Goal: Entertainment & Leisure: Browse casually

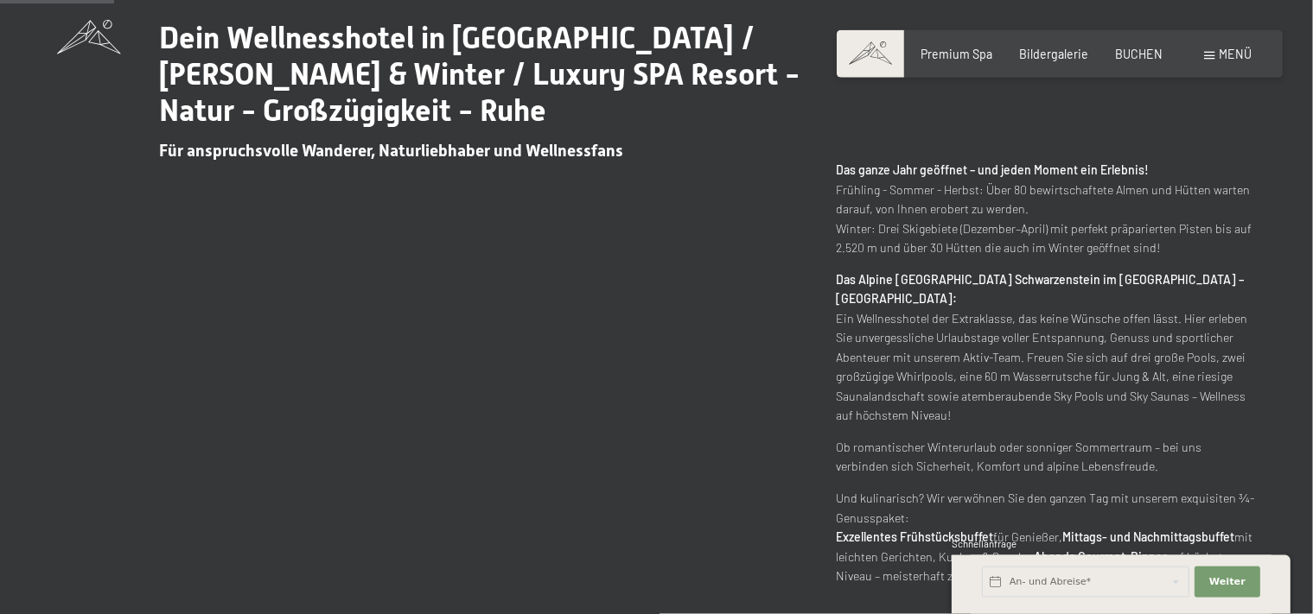
scroll to position [729, 0]
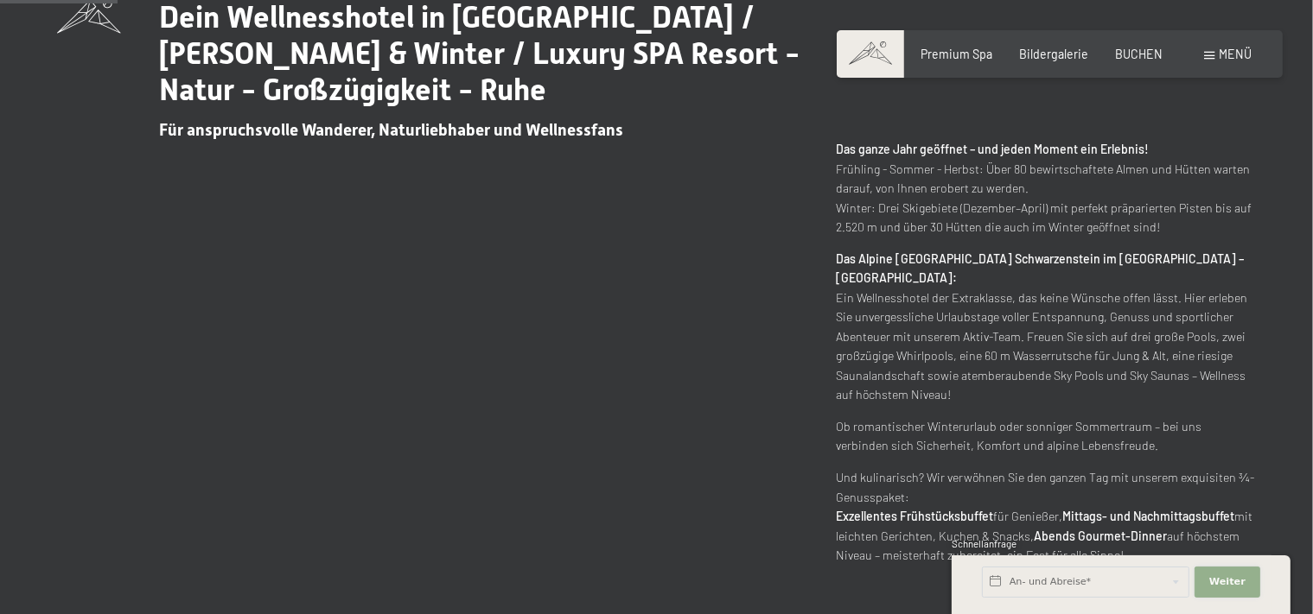
click at [1230, 582] on span "Weiter" at bounding box center [1227, 582] width 36 height 14
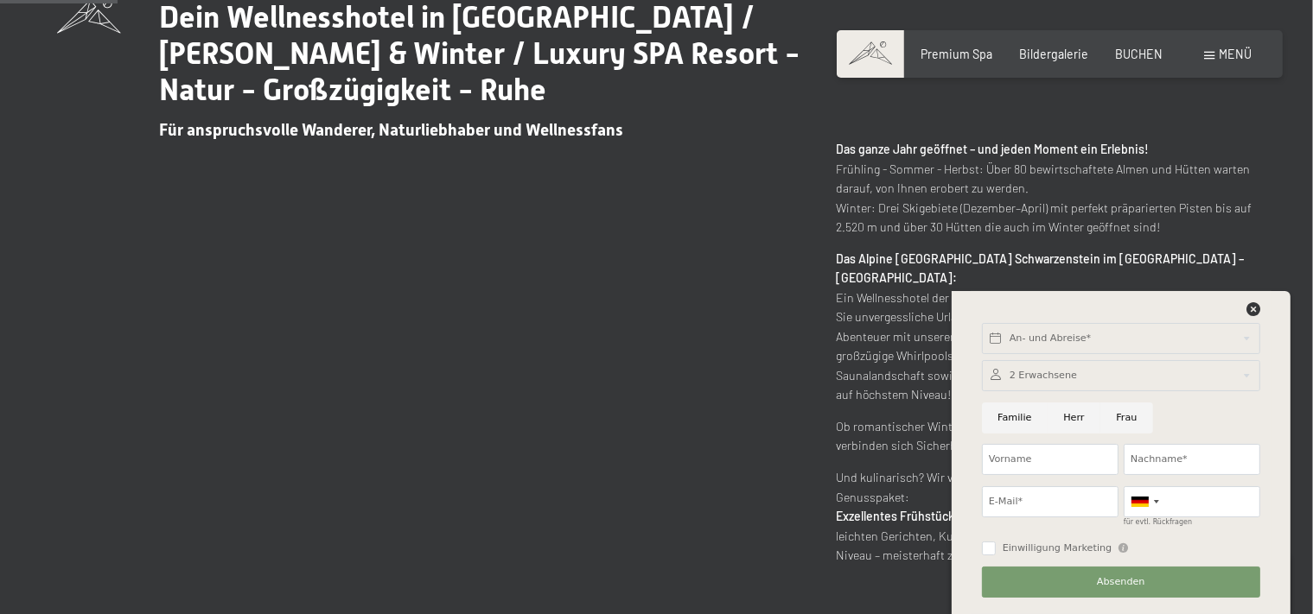
scroll to position [273, 0]
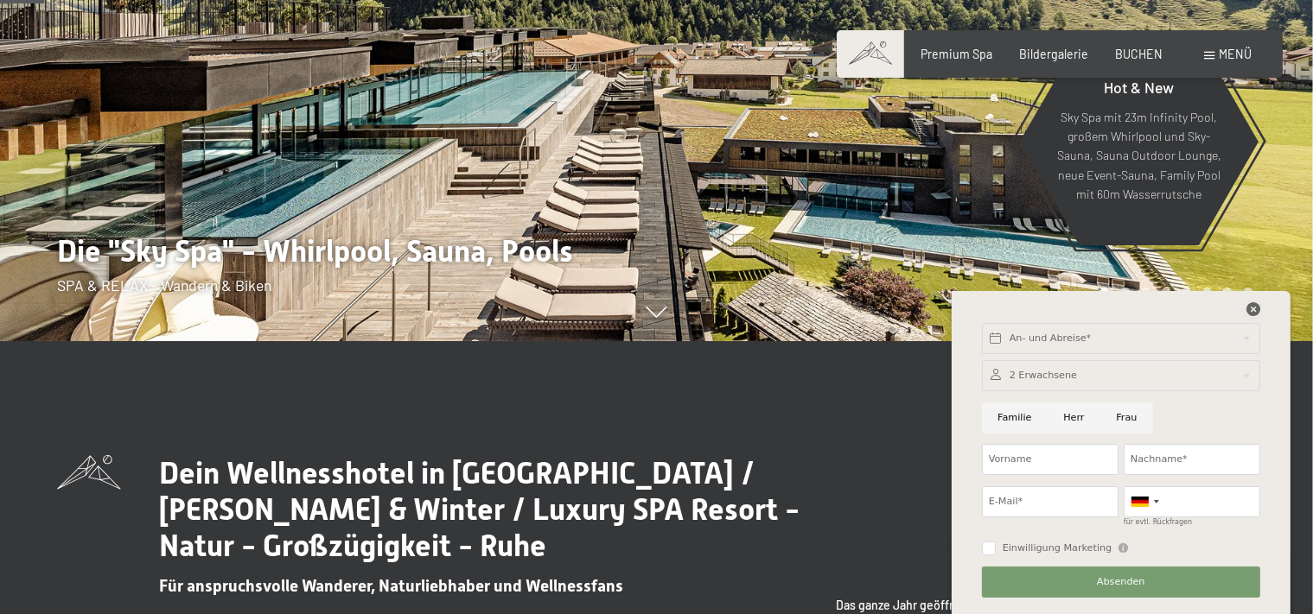
click at [1246, 308] on icon at bounding box center [1253, 309] width 14 height 14
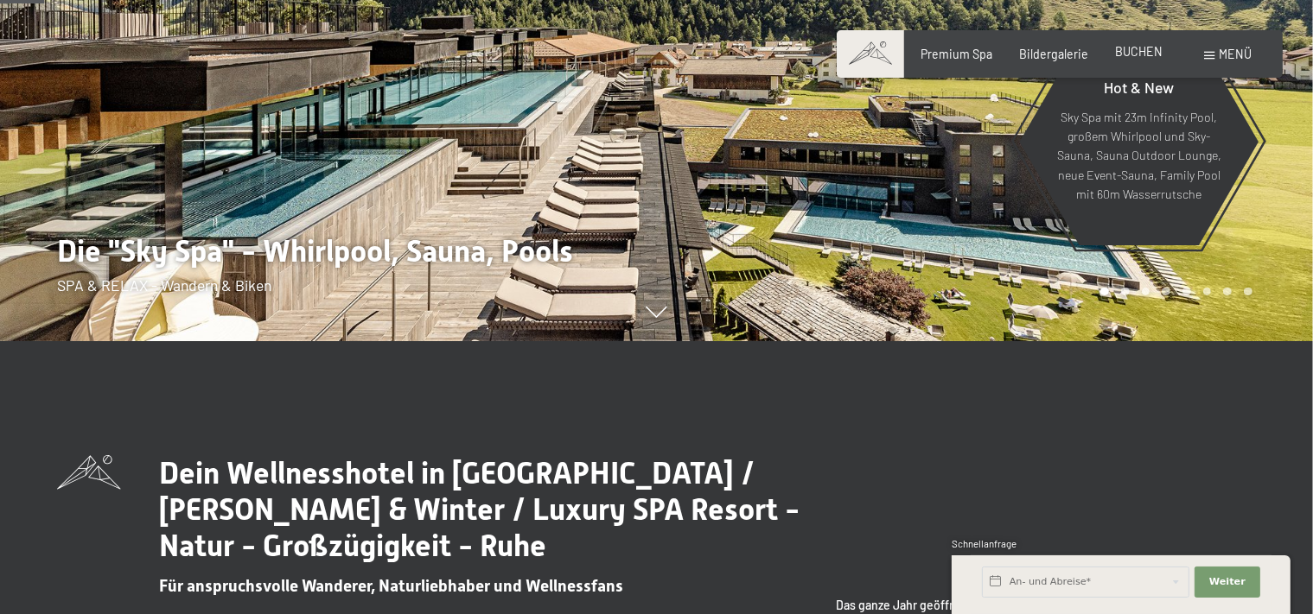
click at [1130, 52] on span "BUCHEN" at bounding box center [1139, 51] width 48 height 15
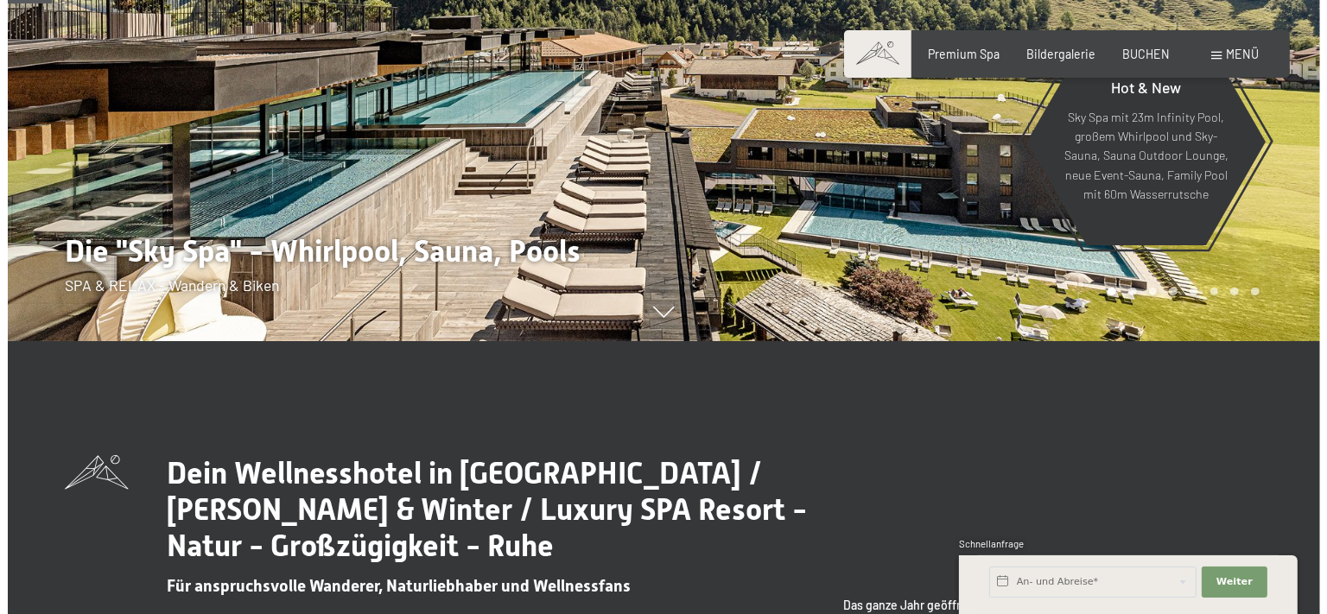
scroll to position [0, 0]
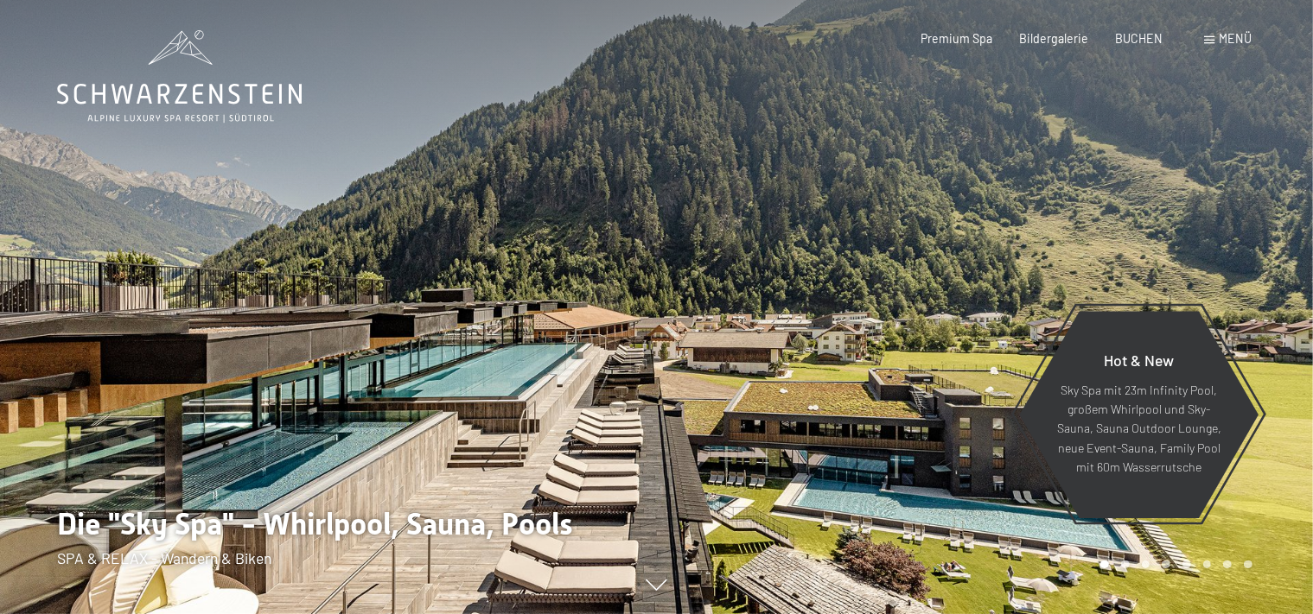
click at [1218, 40] on div "Menü" at bounding box center [1229, 38] width 48 height 17
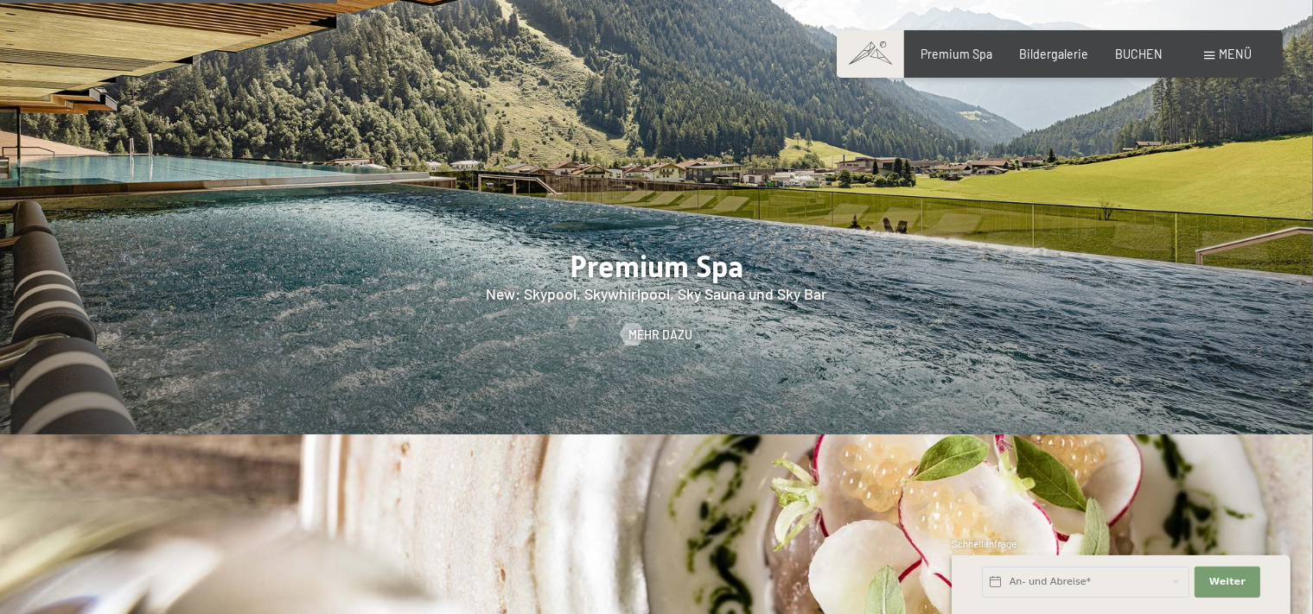
scroll to position [1642, 0]
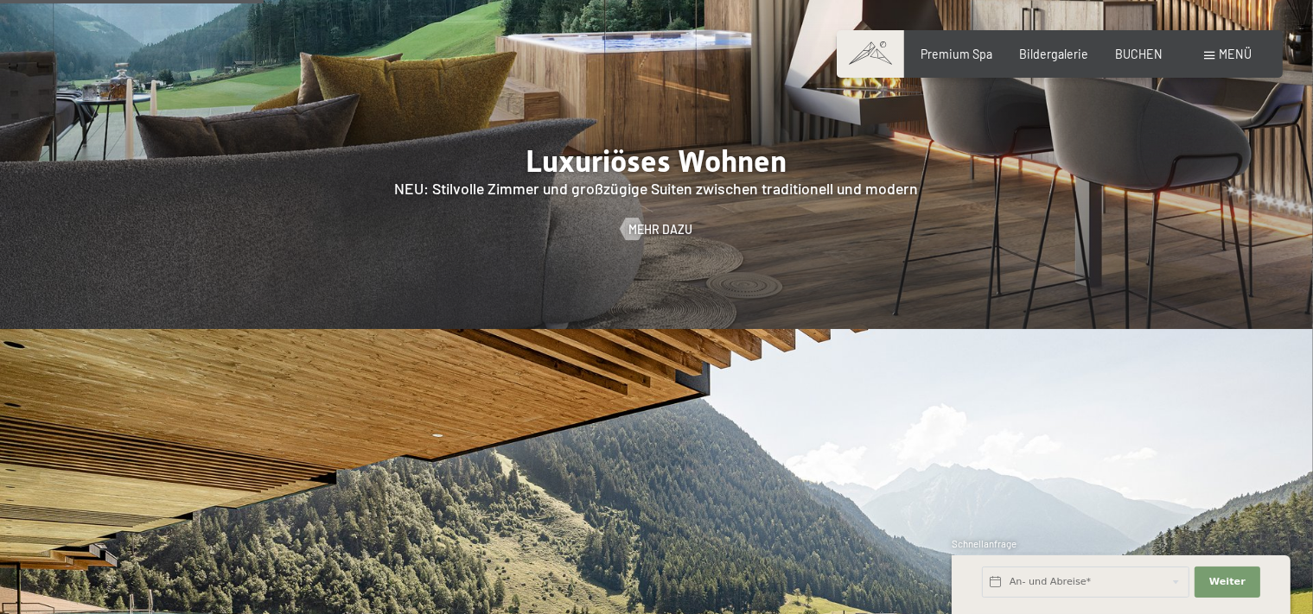
click at [884, 57] on span at bounding box center [869, 54] width 67 height 48
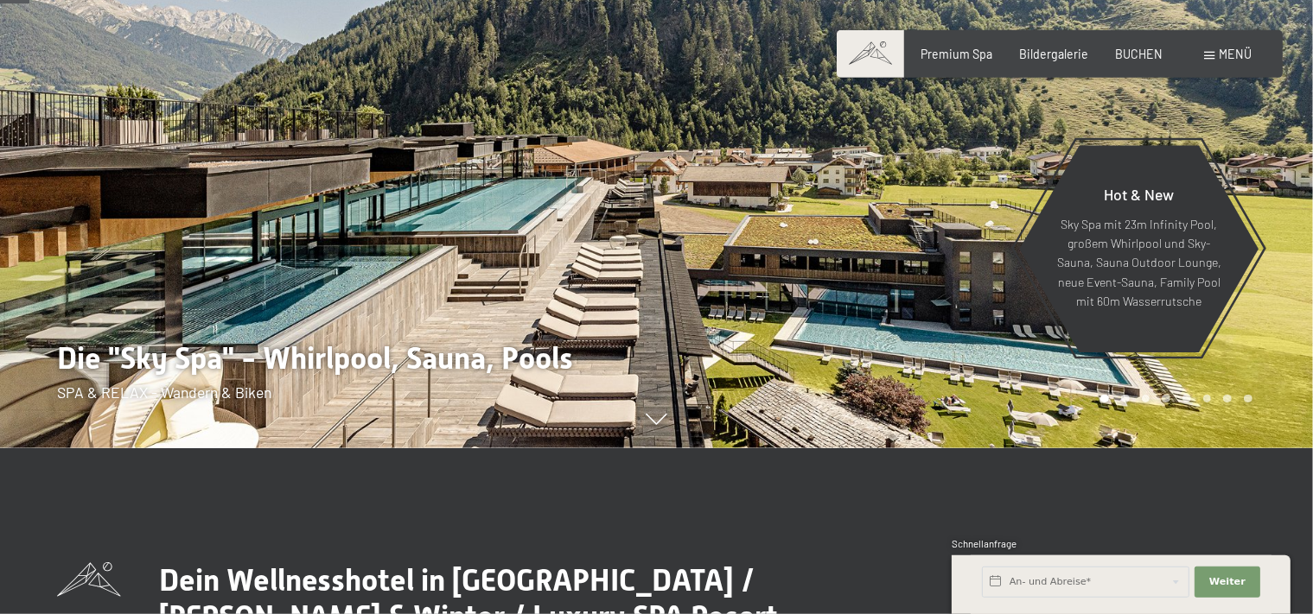
scroll to position [0, 0]
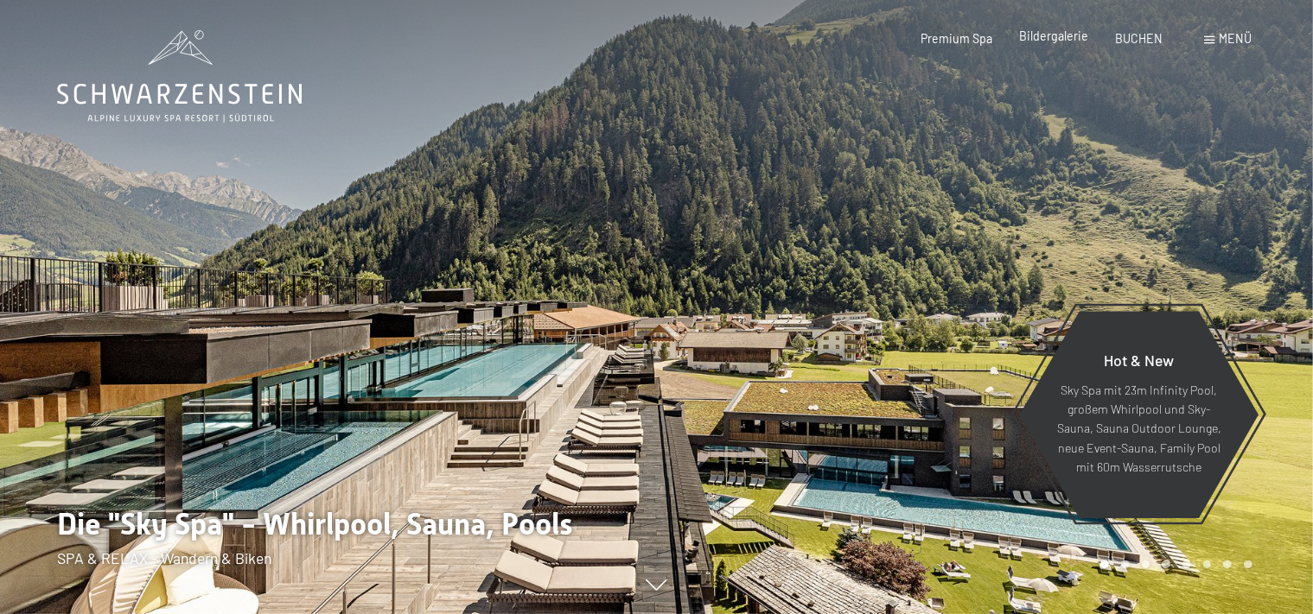
click at [1075, 35] on span "Bildergalerie" at bounding box center [1053, 36] width 69 height 15
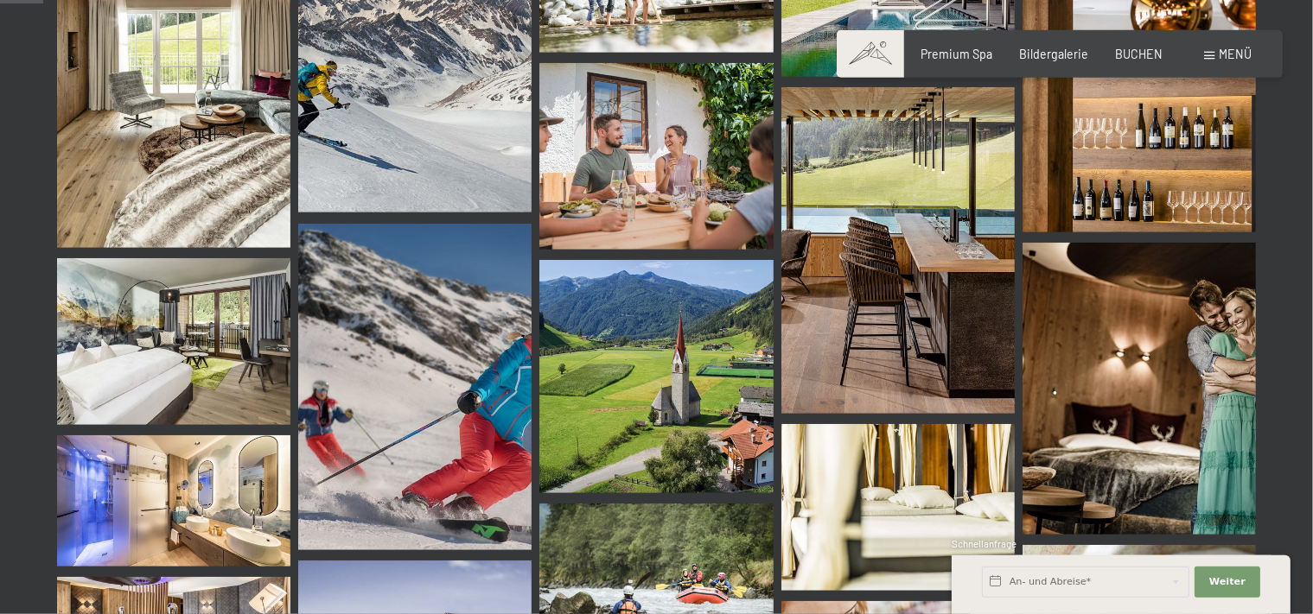
scroll to position [456, 0]
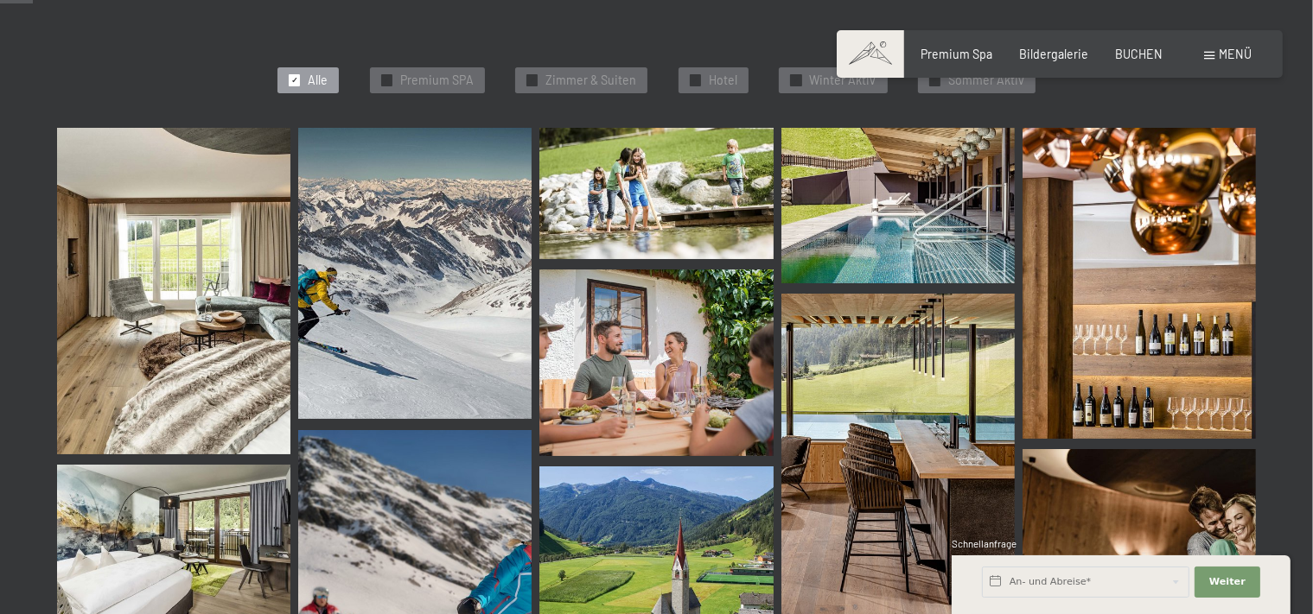
click at [207, 275] on img at bounding box center [173, 291] width 233 height 327
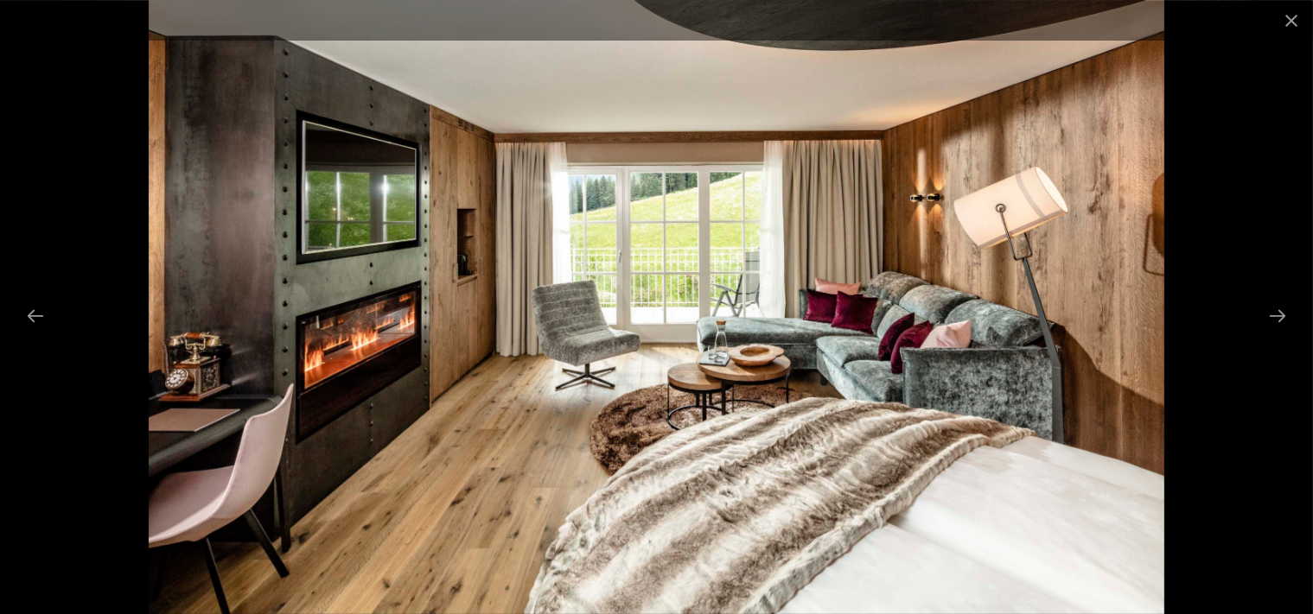
scroll to position [912, 0]
click at [1284, 316] on button "Next slide" at bounding box center [1277, 316] width 36 height 34
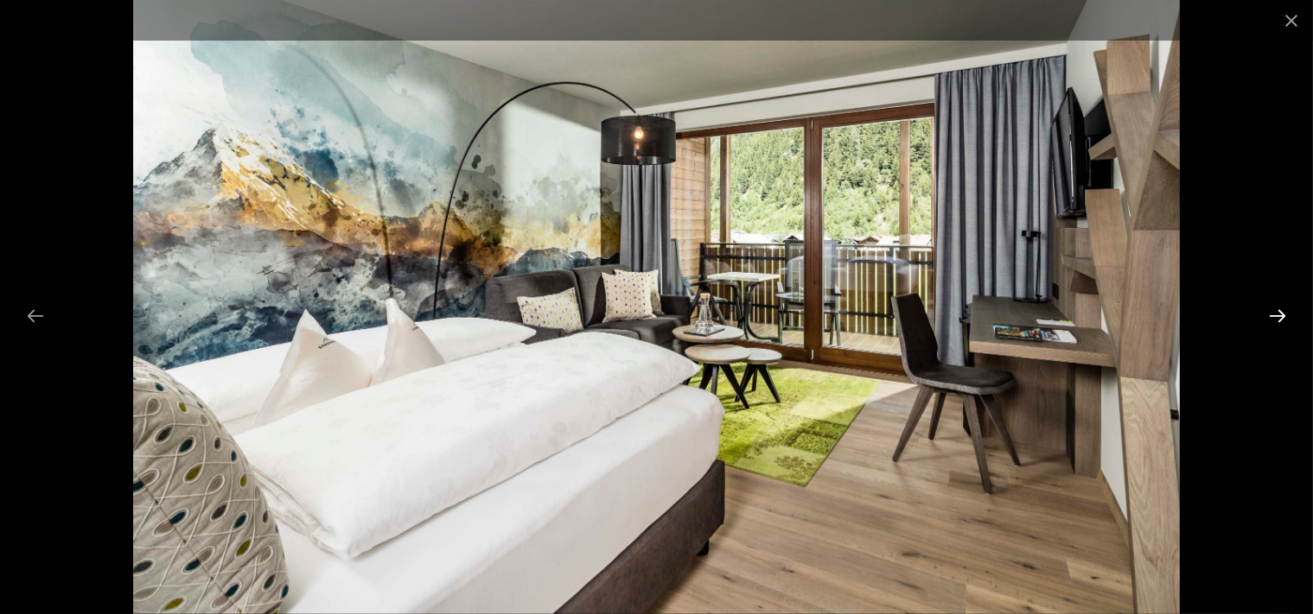
click at [1284, 316] on button "Next slide" at bounding box center [1277, 316] width 36 height 34
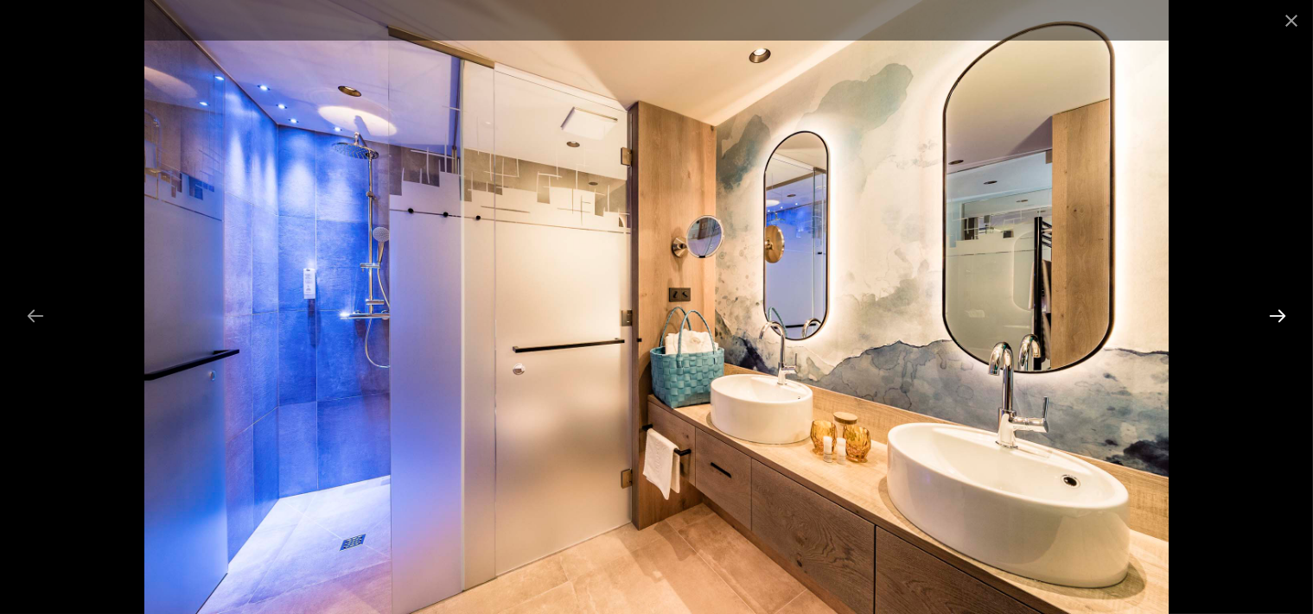
click at [1284, 316] on button "Next slide" at bounding box center [1277, 316] width 36 height 34
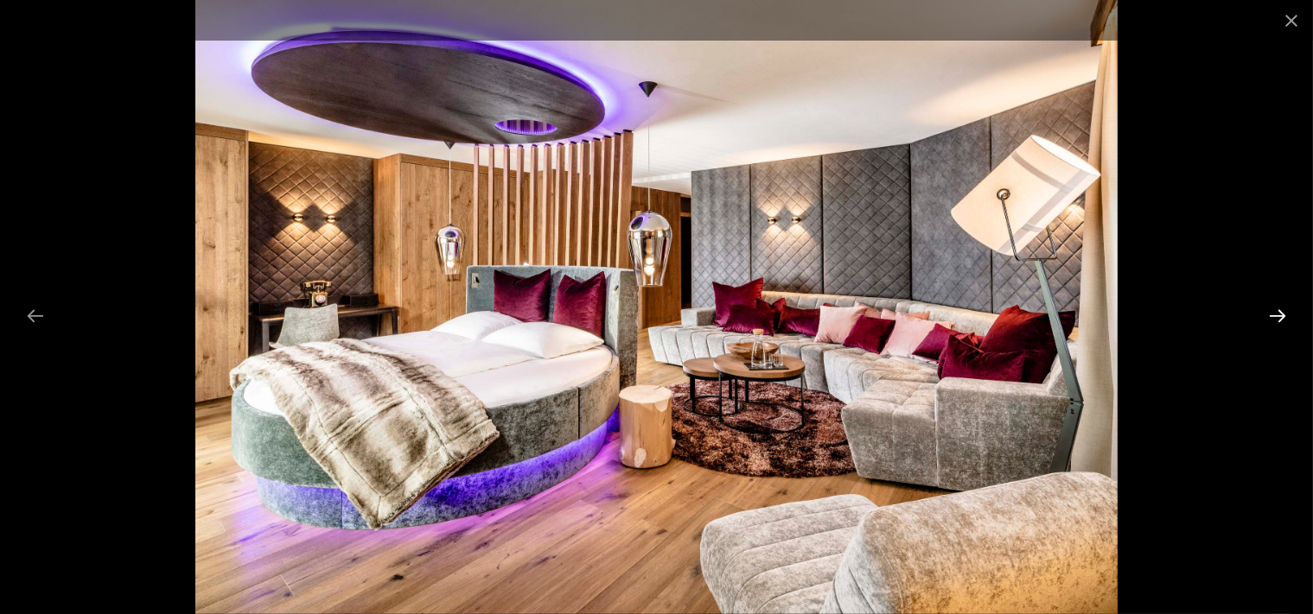
click at [1284, 316] on button "Next slide" at bounding box center [1277, 316] width 36 height 34
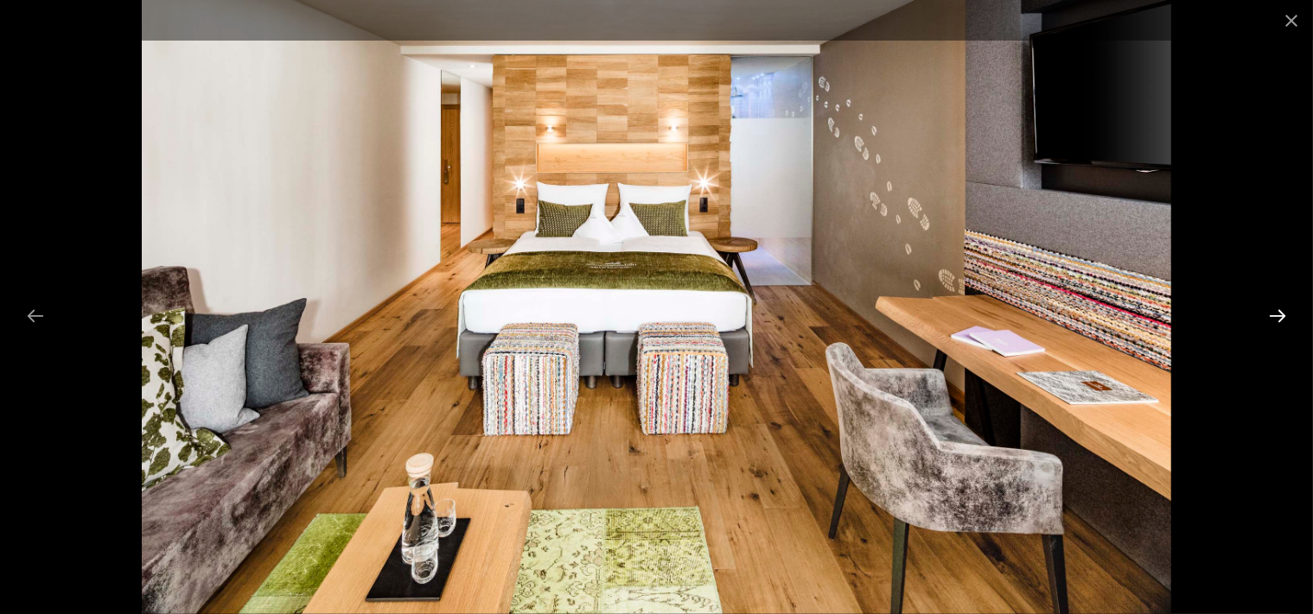
click at [1284, 316] on button "Next slide" at bounding box center [1277, 316] width 36 height 34
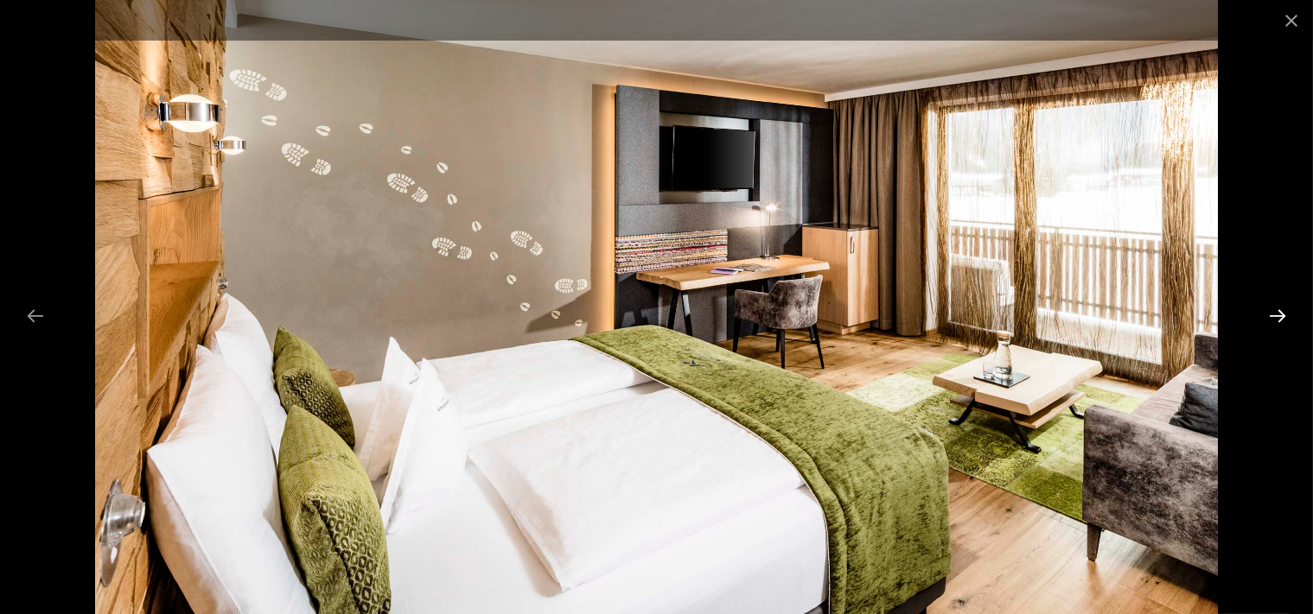
click at [1284, 316] on button "Next slide" at bounding box center [1277, 316] width 36 height 34
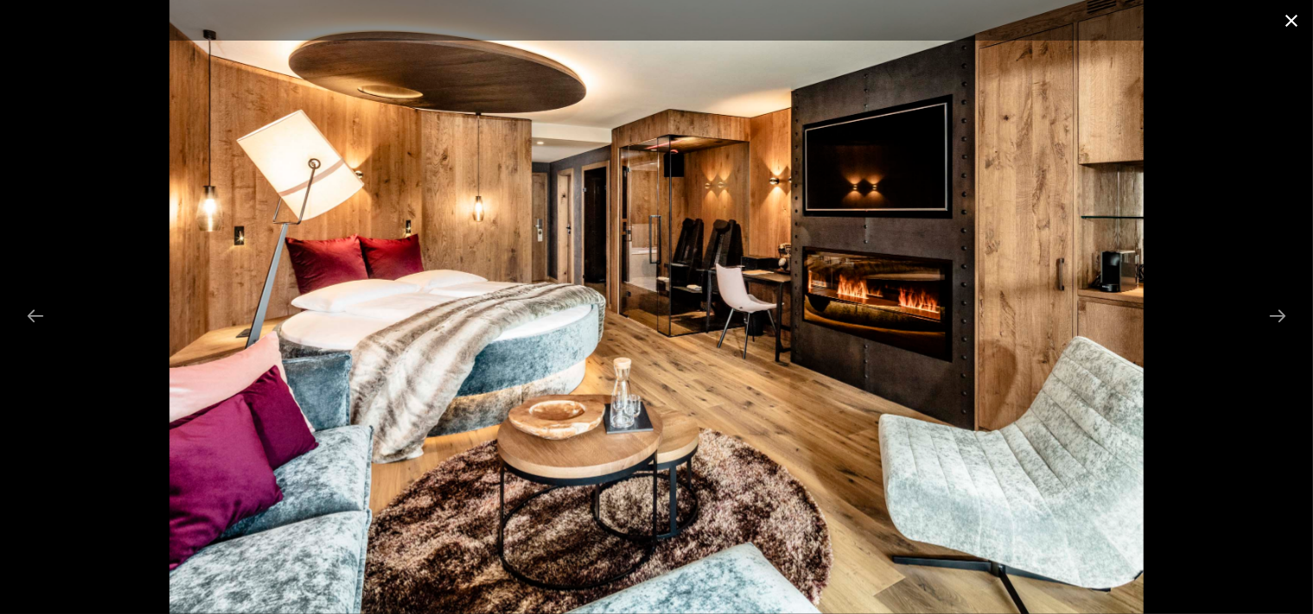
click at [1297, 22] on button "Close gallery" at bounding box center [1290, 20] width 43 height 41
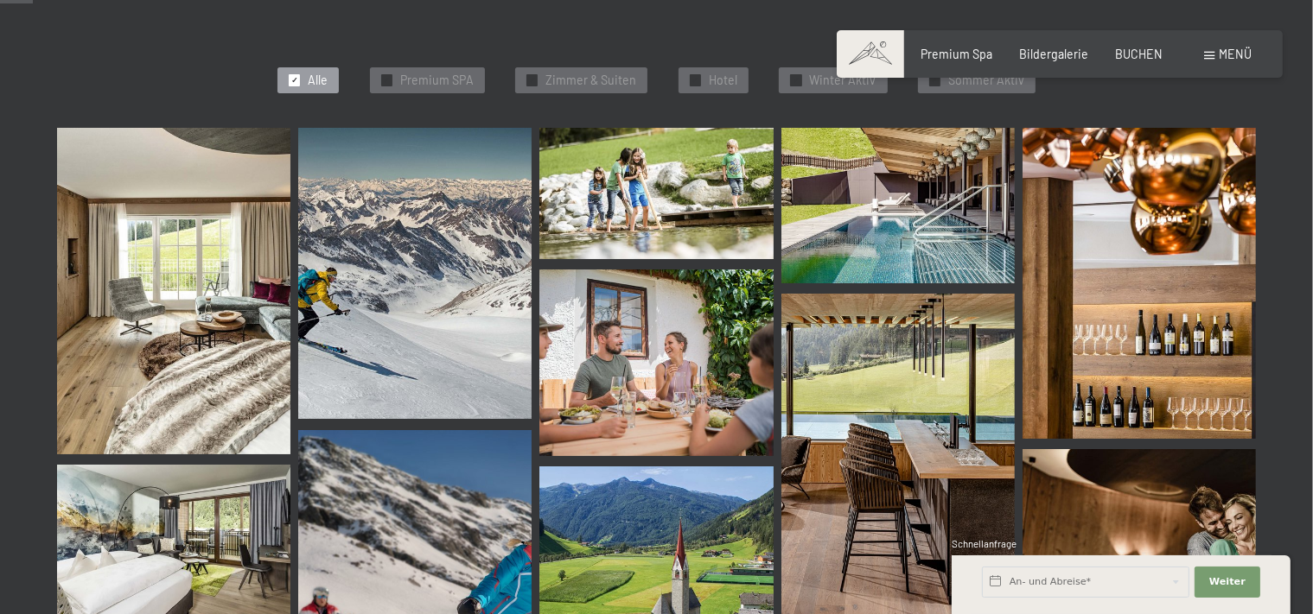
click at [900, 416] on img at bounding box center [897, 457] width 233 height 327
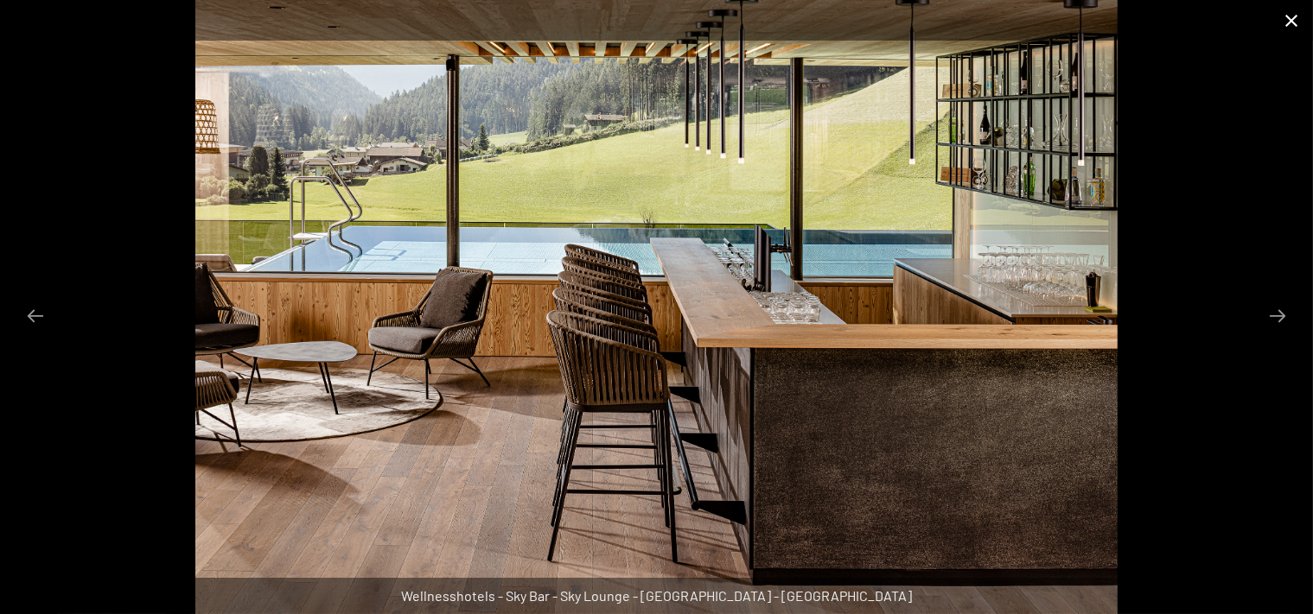
click at [1289, 18] on button "Close gallery" at bounding box center [1290, 20] width 43 height 41
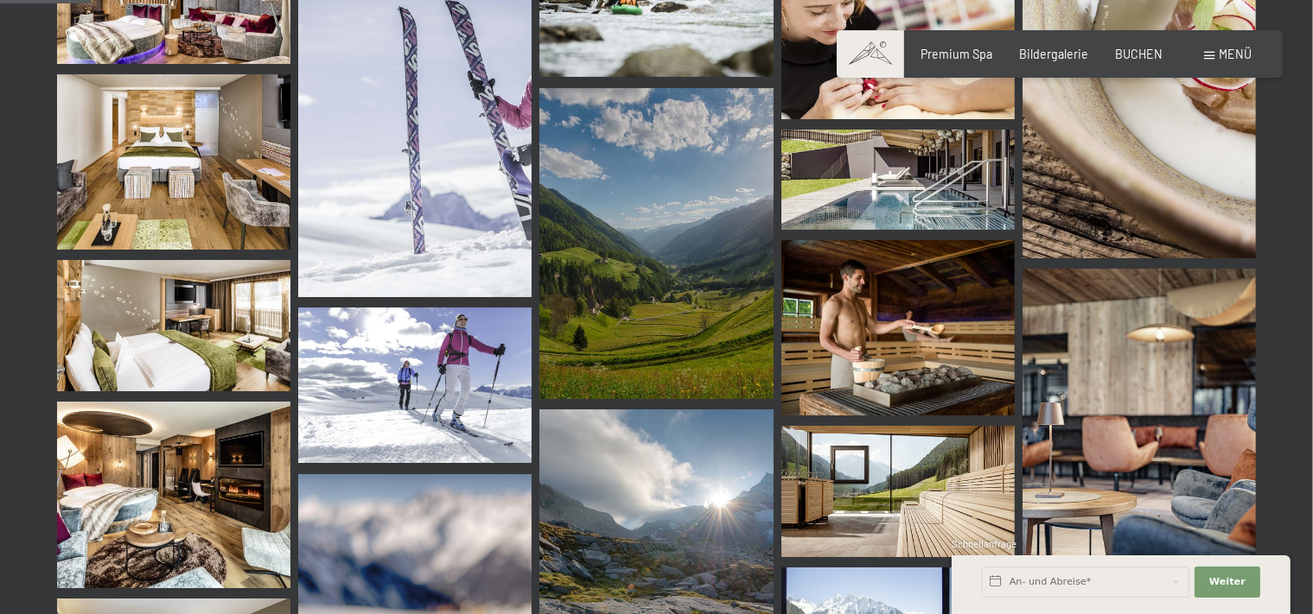
scroll to position [1277, 0]
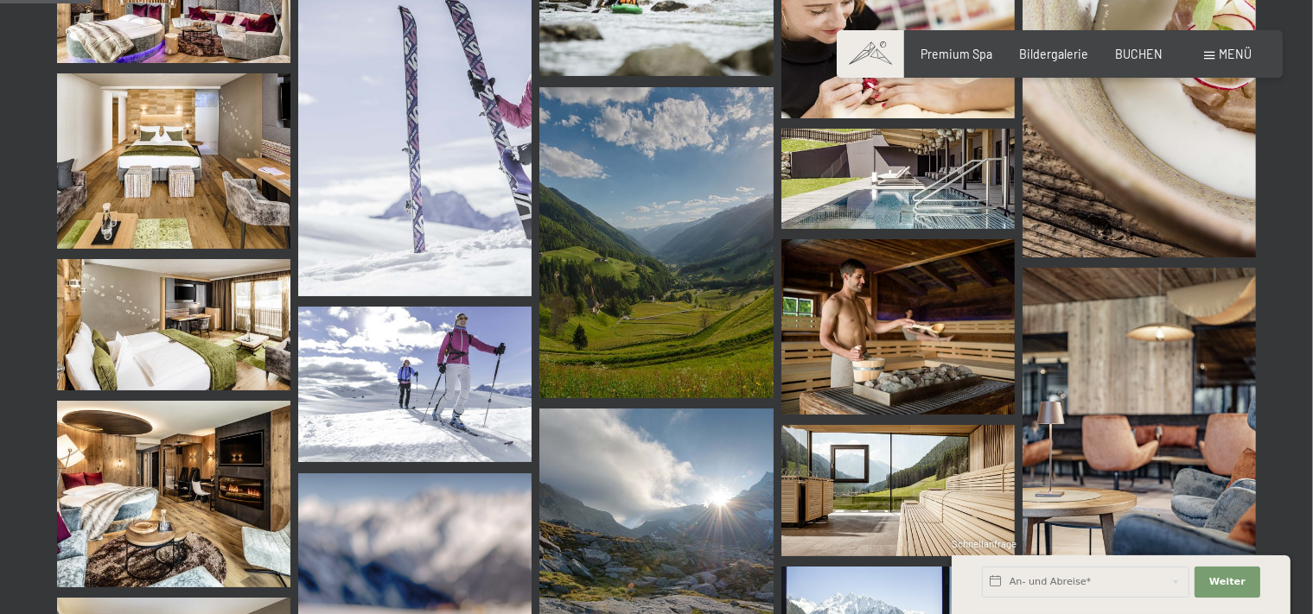
click at [887, 292] on img at bounding box center [897, 326] width 233 height 175
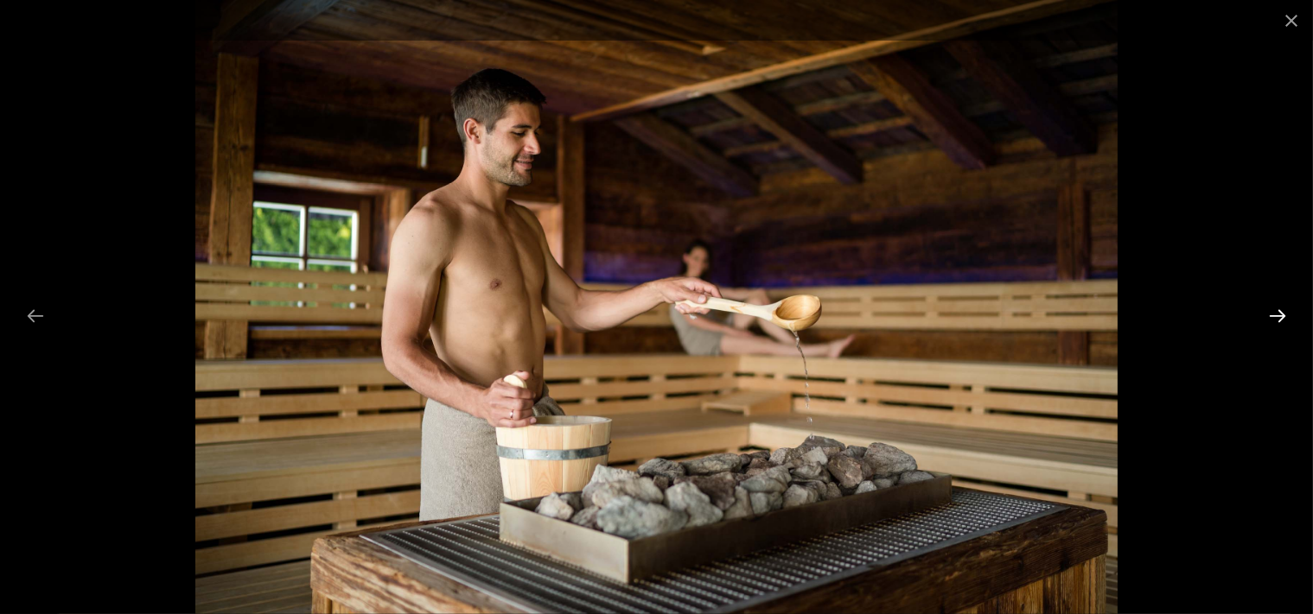
click at [1277, 321] on button "Next slide" at bounding box center [1277, 316] width 36 height 34
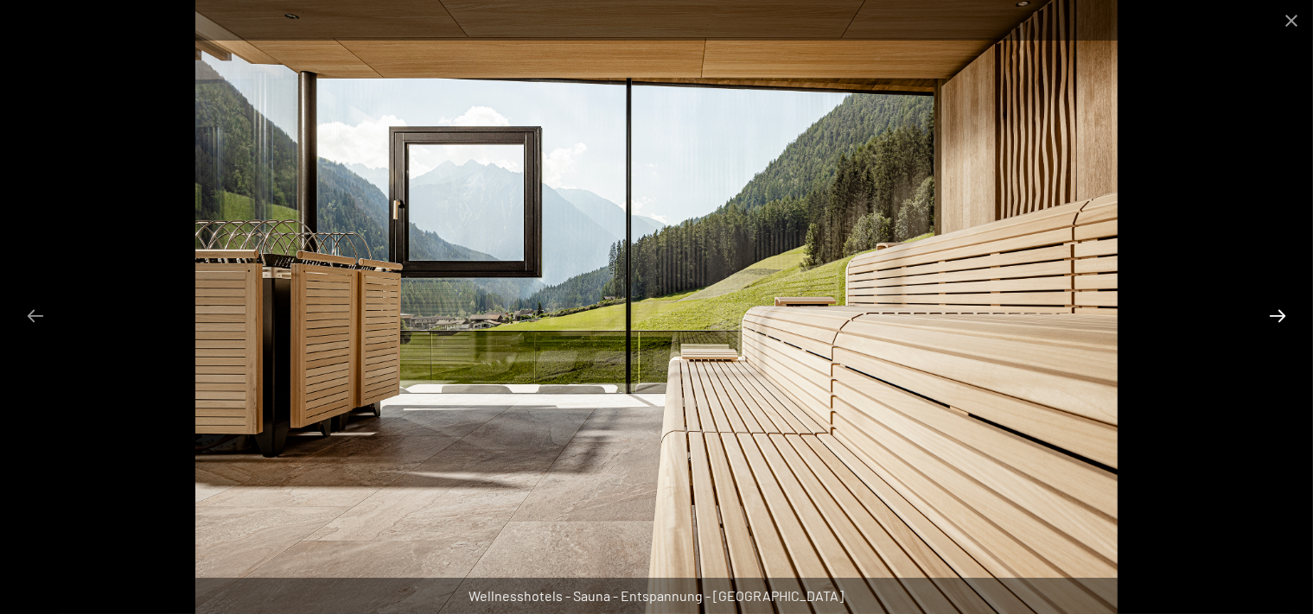
click at [1277, 320] on button "Next slide" at bounding box center [1277, 316] width 36 height 34
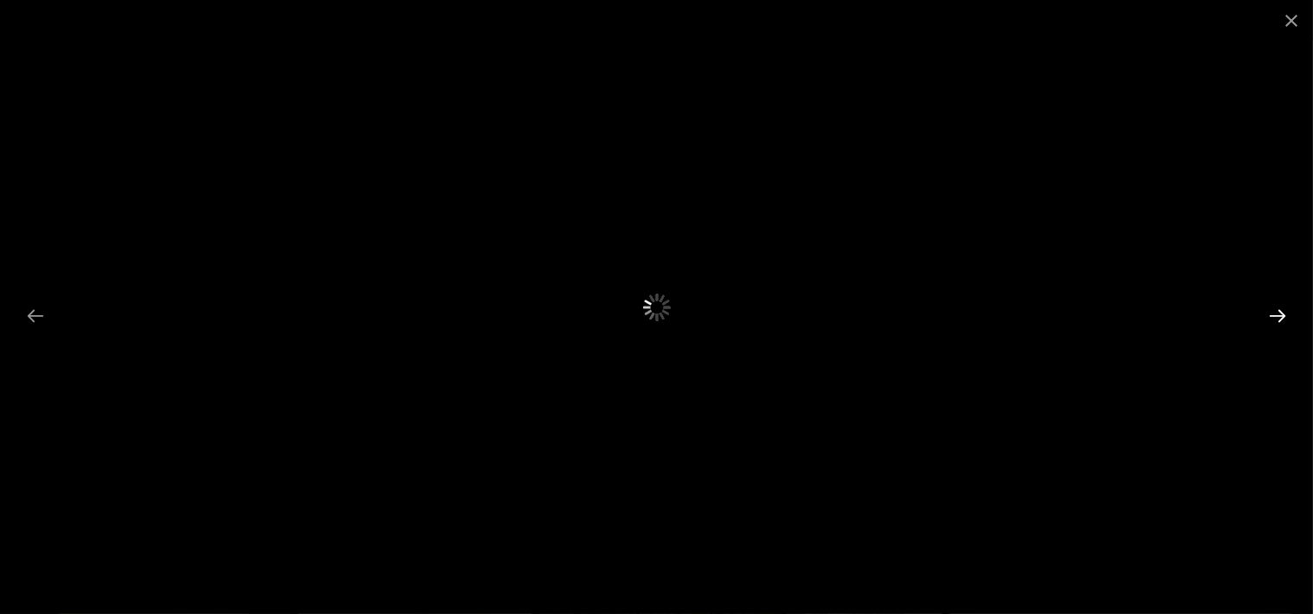
click at [1277, 320] on button "Next slide" at bounding box center [1277, 316] width 36 height 34
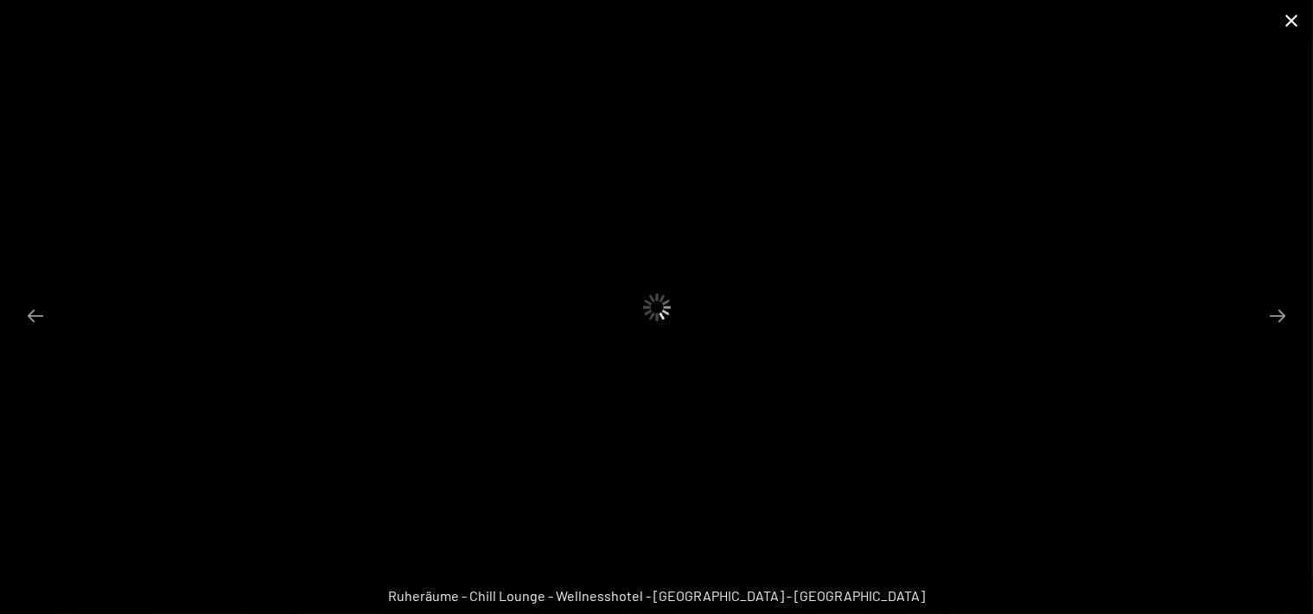
click at [1292, 25] on button "Close gallery" at bounding box center [1290, 20] width 43 height 41
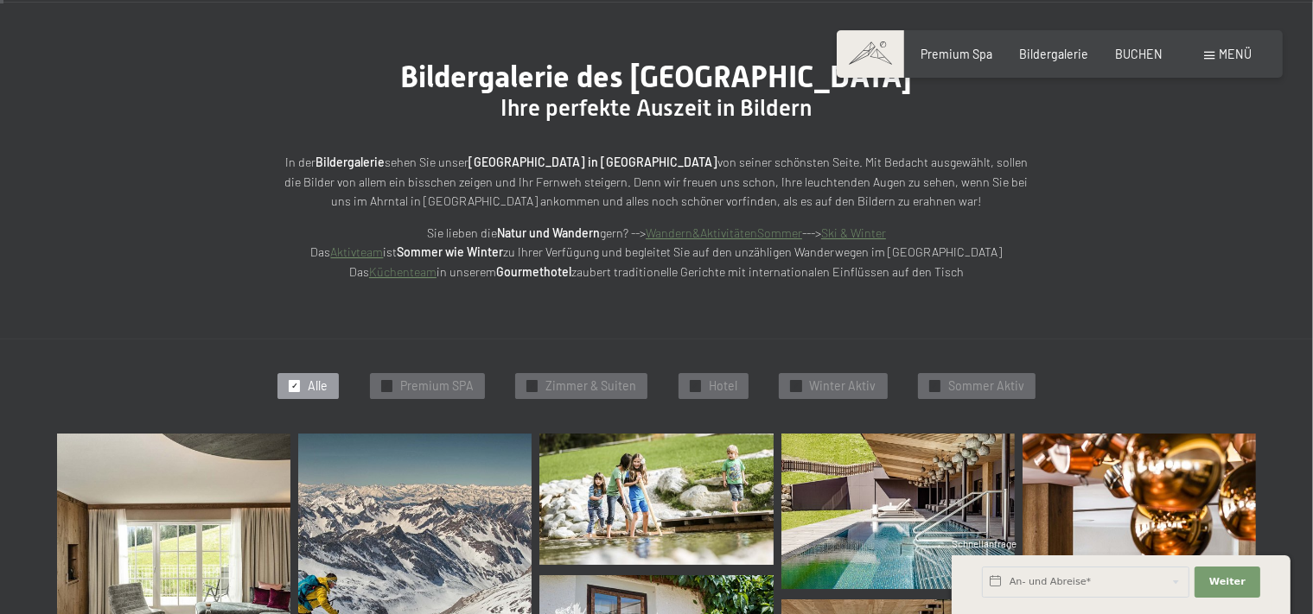
scroll to position [273, 0]
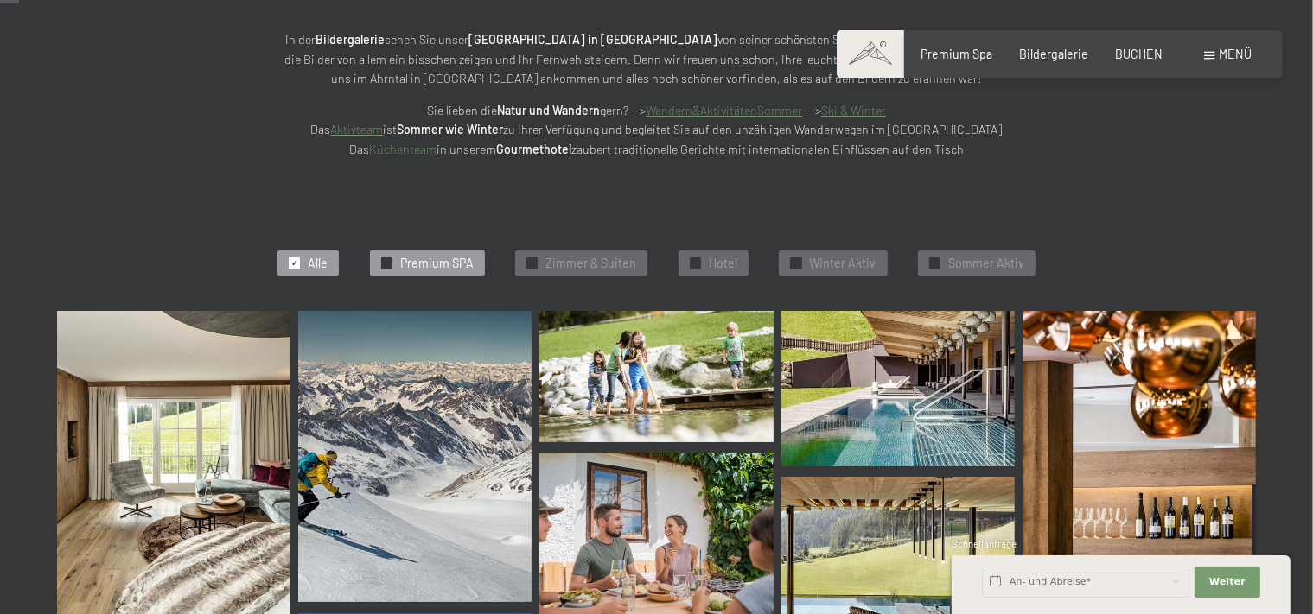
click at [390, 258] on span "✓" at bounding box center [386, 263] width 7 height 10
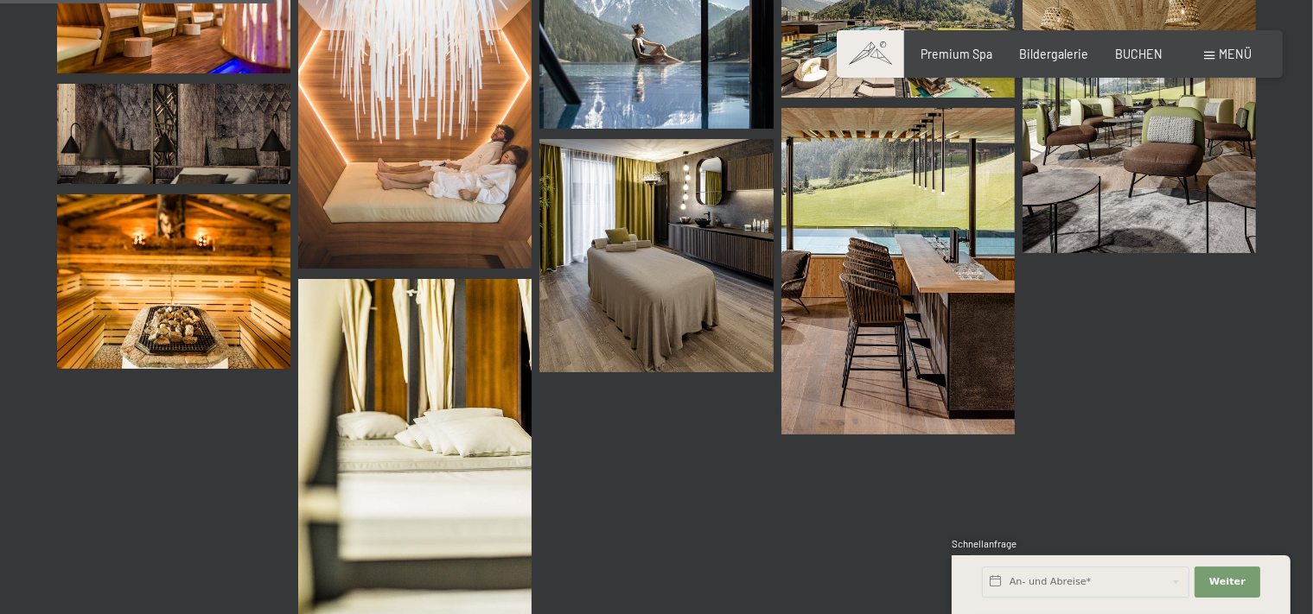
scroll to position [277, 0]
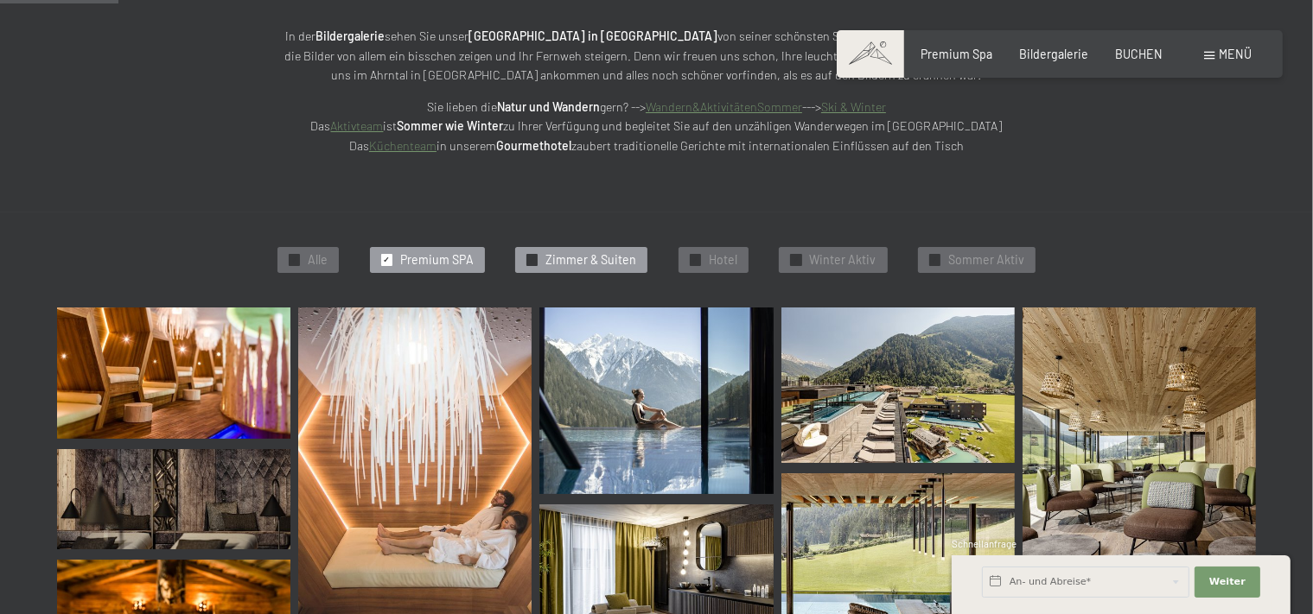
click at [531, 252] on div "✓ [PERSON_NAME] & Suiten" at bounding box center [581, 260] width 132 height 26
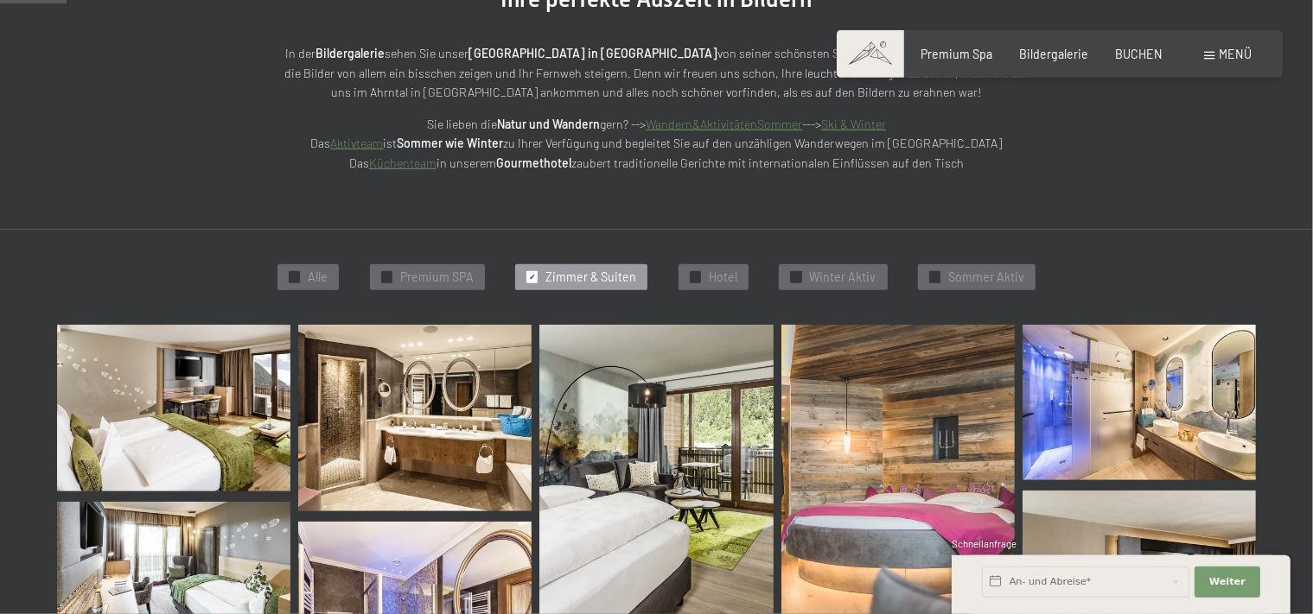
scroll to position [94, 0]
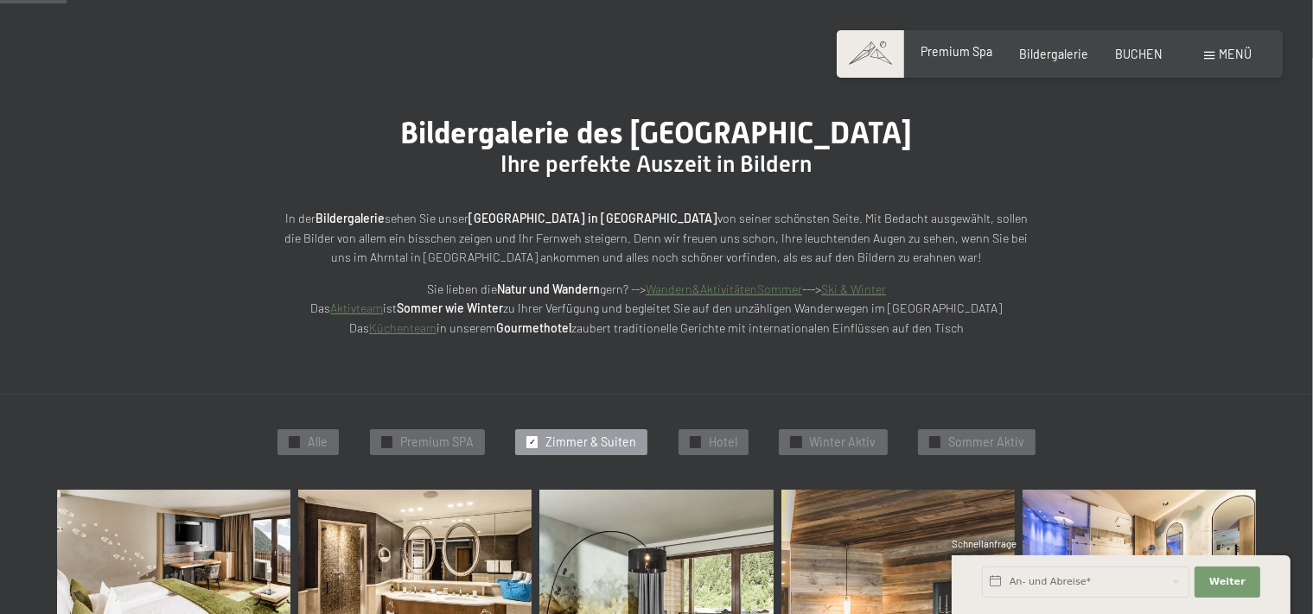
click at [965, 50] on span "Premium Spa" at bounding box center [956, 51] width 72 height 15
